Goal: Transaction & Acquisition: Obtain resource

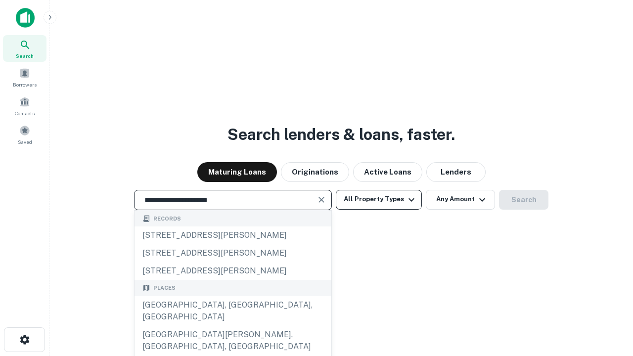
click at [233, 326] on div "Santa Monica, CA, USA" at bounding box center [233, 311] width 197 height 30
click at [379, 199] on button "All Property Types" at bounding box center [379, 200] width 86 height 20
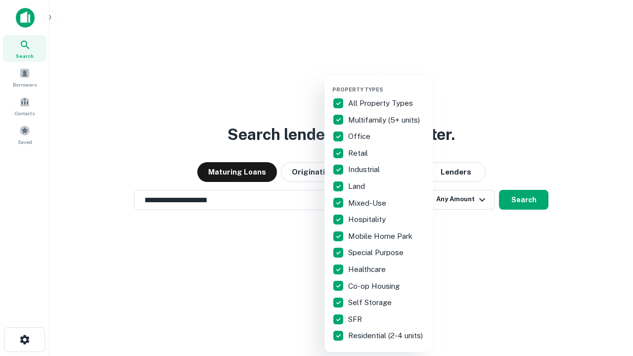
type input "**********"
click at [387, 83] on button "button" at bounding box center [387, 83] width 109 height 0
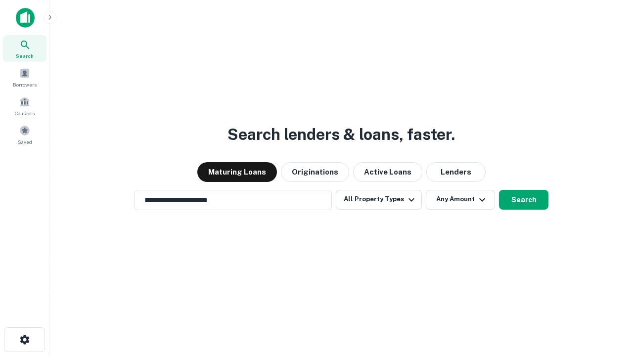
scroll to position [6, 119]
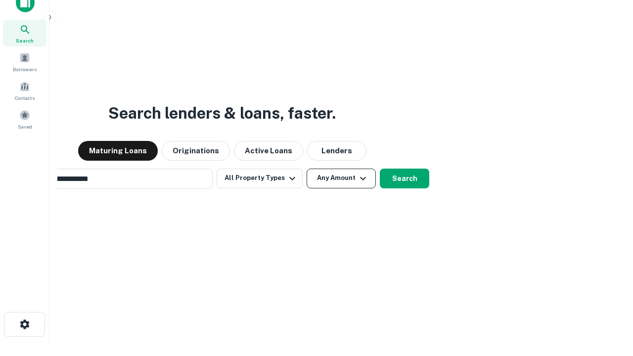
click at [307, 169] on button "Any Amount" at bounding box center [341, 179] width 69 height 20
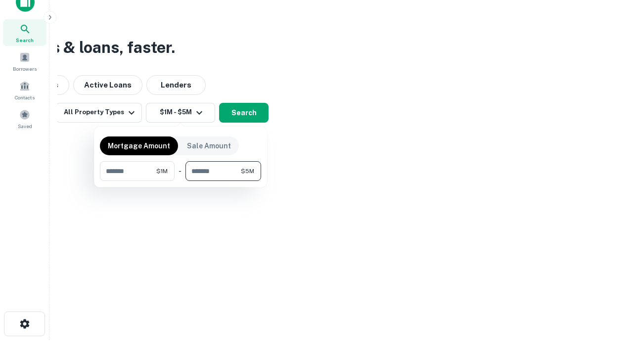
type input "*******"
click at [181, 181] on button "button" at bounding box center [180, 181] width 161 height 0
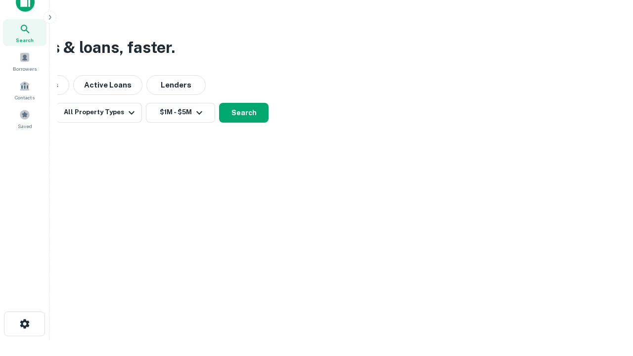
scroll to position [6, 183]
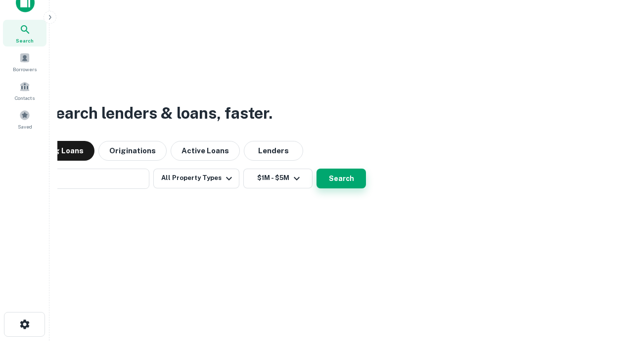
click at [317, 169] on button "Search" at bounding box center [341, 179] width 49 height 20
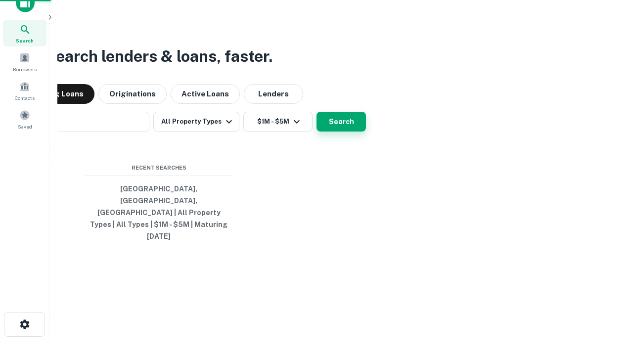
scroll to position [26, 280]
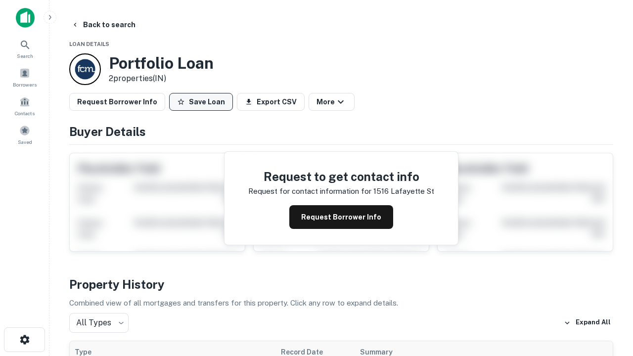
click at [201, 102] on button "Save Loan" at bounding box center [201, 102] width 64 height 18
